Goal: Transaction & Acquisition: Subscribe to service/newsletter

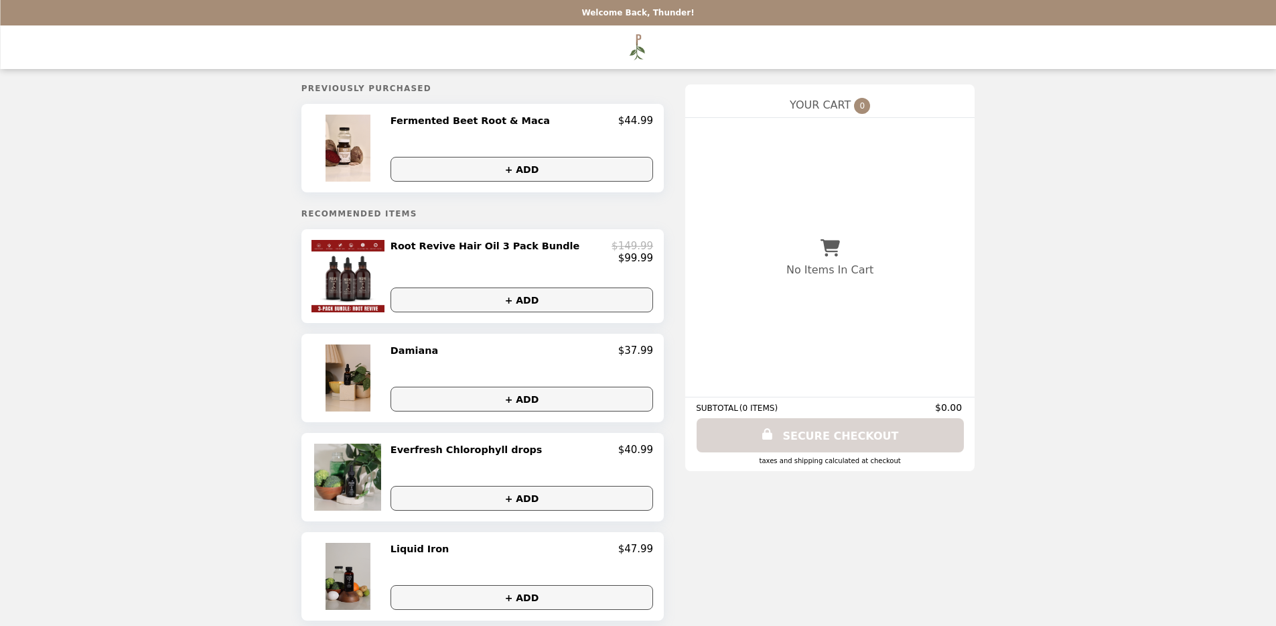
click at [1199, 208] on div "Welcome Back, Thunder! 0 Previously Purchased Fermented Beet Root & Maca $44.99…" at bounding box center [638, 613] width 1276 height 1226
